Goal: Check status

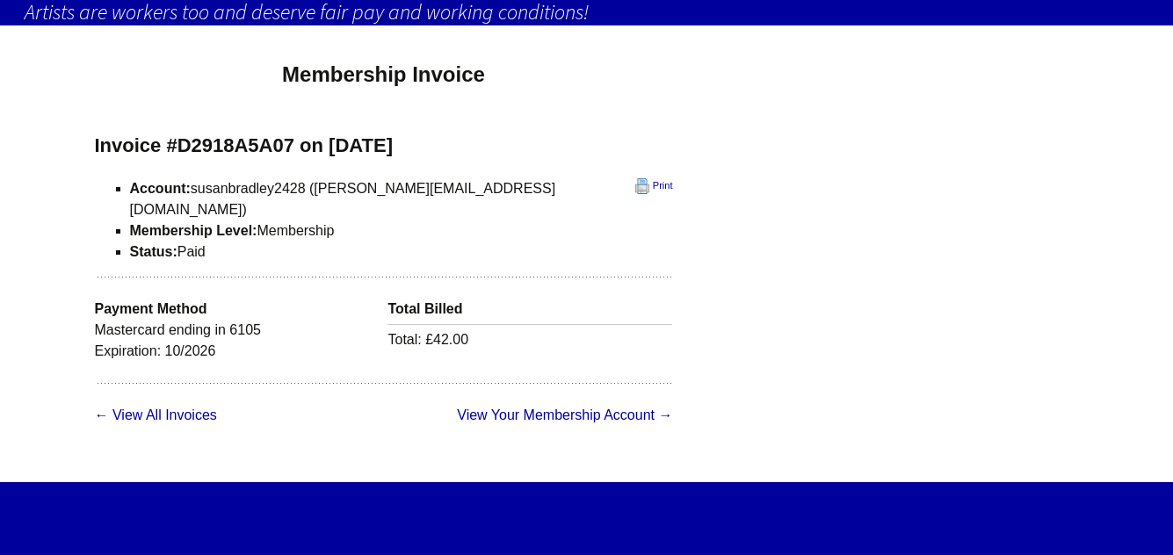
scroll to position [176, 0]
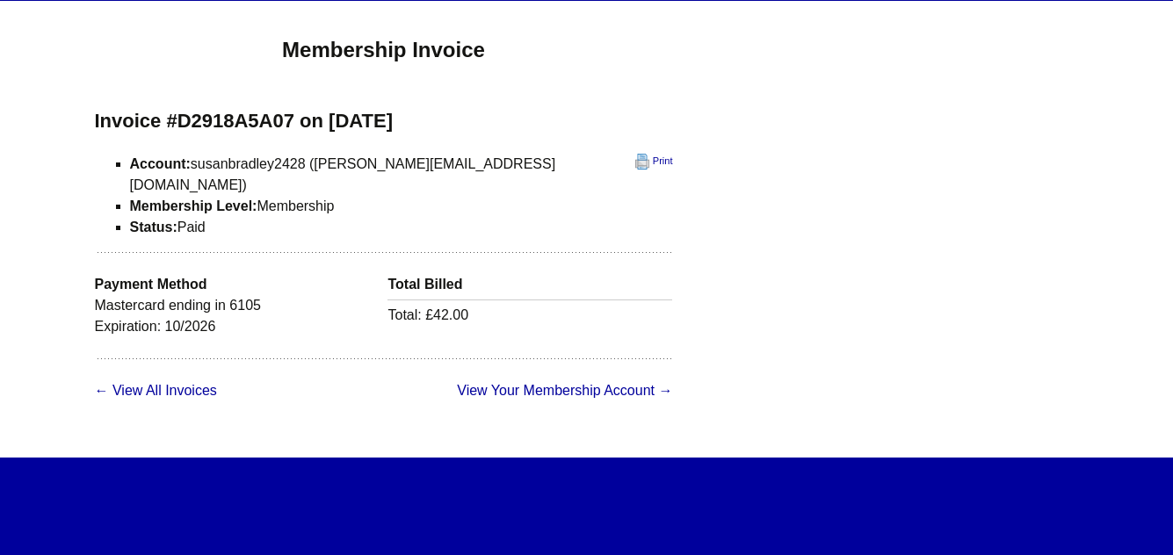
click at [395, 380] on span "View Your Membership Account →" at bounding box center [534, 390] width 278 height 21
click at [468, 383] on link "View Your Membership Account →" at bounding box center [564, 390] width 215 height 15
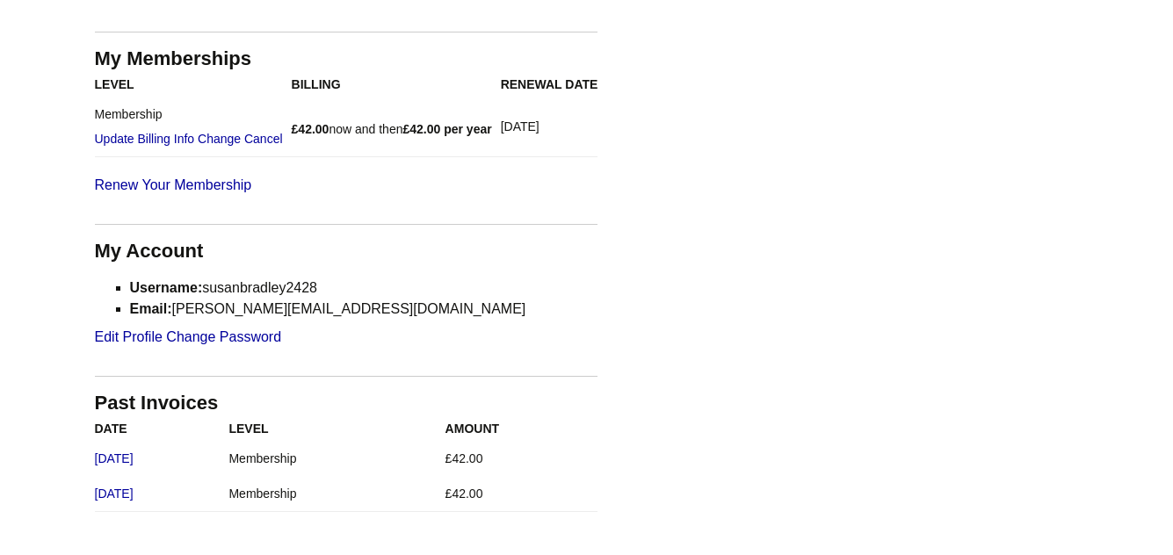
scroll to position [264, 0]
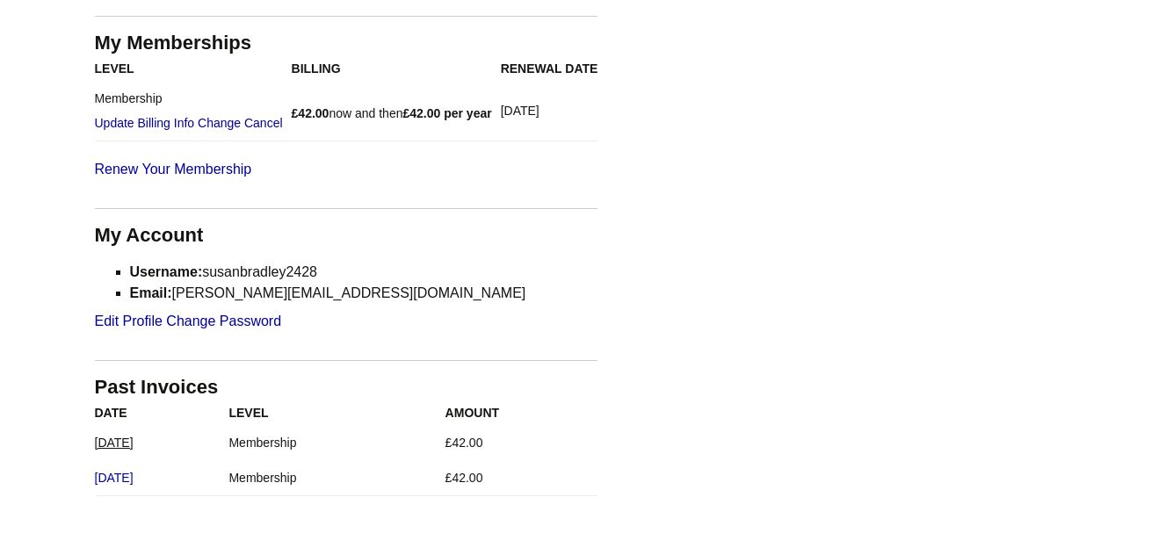
click at [134, 436] on link "November 22, 2024" at bounding box center [114, 443] width 39 height 14
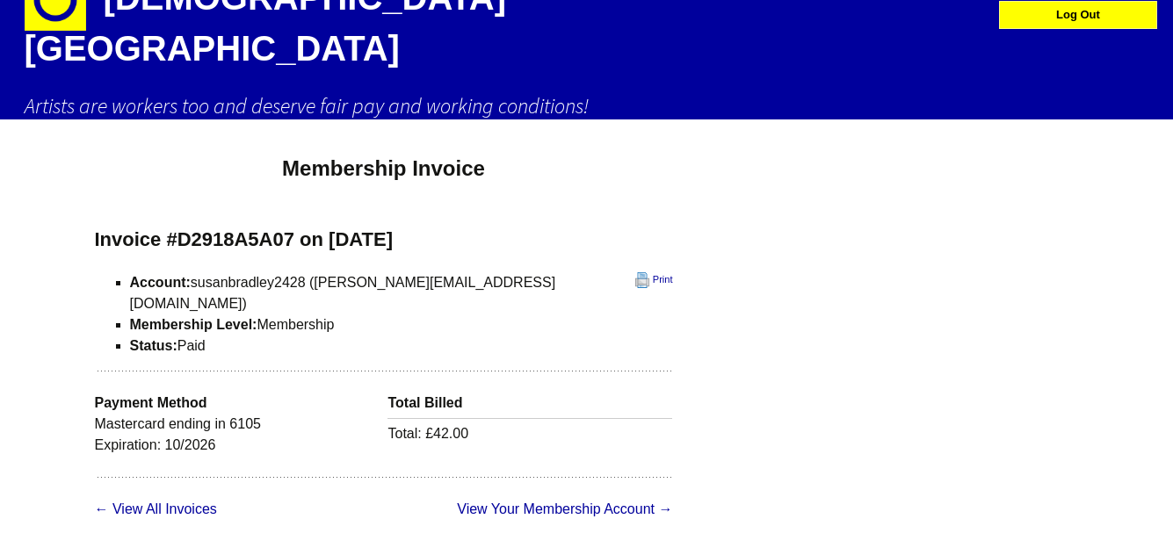
scroll to position [88, 0]
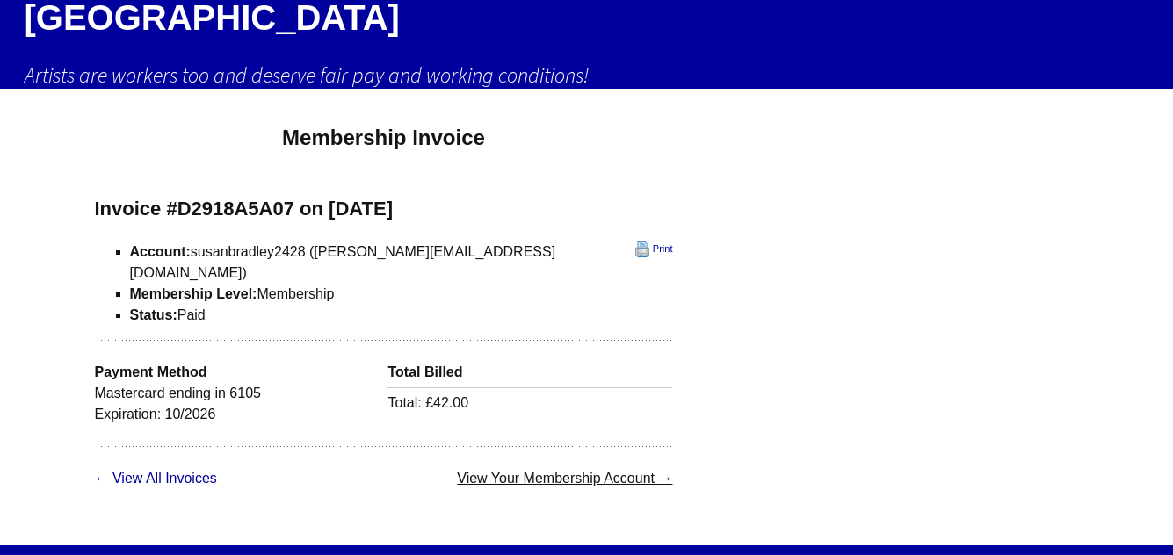
click at [465, 471] on link "View Your Membership Account →" at bounding box center [564, 478] width 215 height 15
